Goal: Find specific fact: Find specific fact

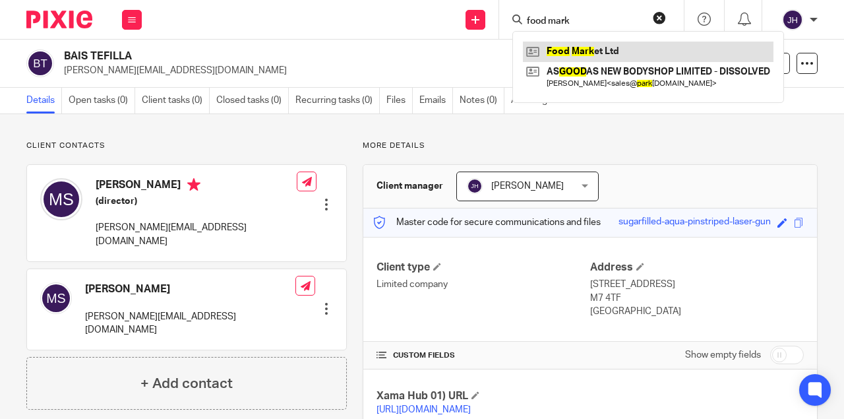
type input "food mark"
click at [581, 45] on link at bounding box center [648, 52] width 251 height 20
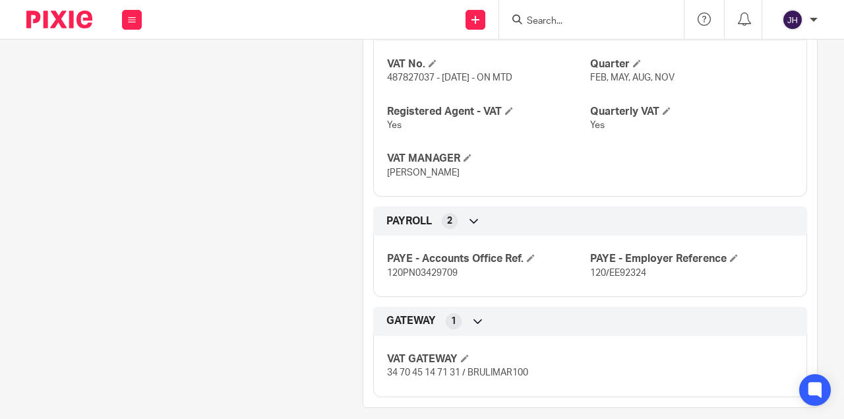
scroll to position [782, 0]
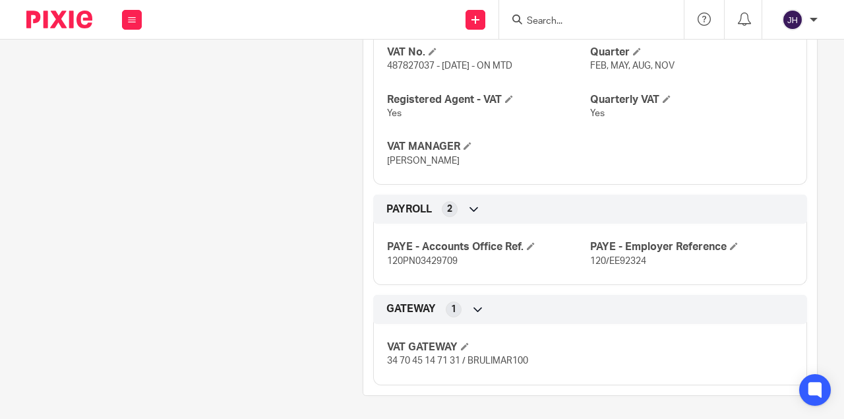
click at [390, 356] on span "34 70 45 14 71 31 / BRULIMAR100" at bounding box center [457, 360] width 141 height 9
drag, startPoint x: 390, startPoint y: 355, endPoint x: 448, endPoint y: 357, distance: 58.1
click at [448, 357] on span "34 70 45 14 71 31 / BRULIMAR100" at bounding box center [457, 360] width 141 height 9
copy span "34 70 45 14 71 31"
